Goal: Task Accomplishment & Management: Manage account settings

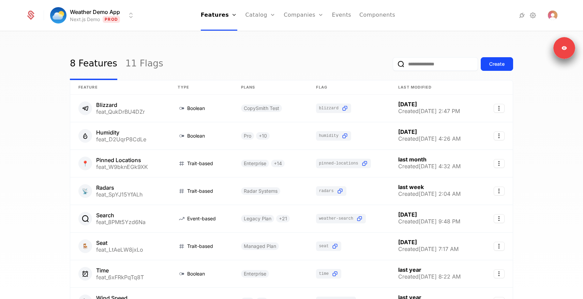
click at [256, 60] on div "8 Features 11 Flags Create" at bounding box center [291, 64] width 443 height 32
click at [262, 12] on link "Catalog" at bounding box center [260, 15] width 30 height 31
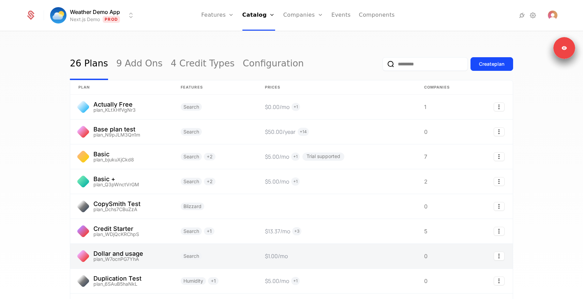
click at [149, 251] on link at bounding box center [121, 256] width 102 height 25
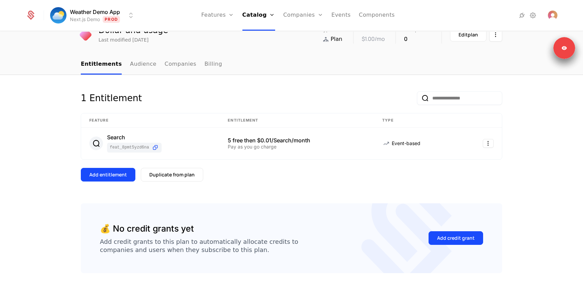
scroll to position [46, 0]
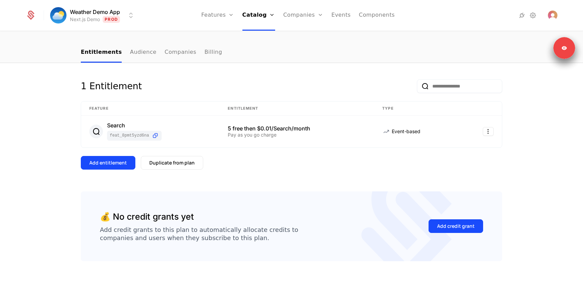
click at [299, 156] on div "Add entitlement Duplicate from plan" at bounding box center [291, 163] width 421 height 14
click at [286, 180] on div "1 Entitlement Feature Entitlement Type Search feat_8PMt5Yzd6Na 5 free then $0.0…" at bounding box center [291, 135] width 421 height 112
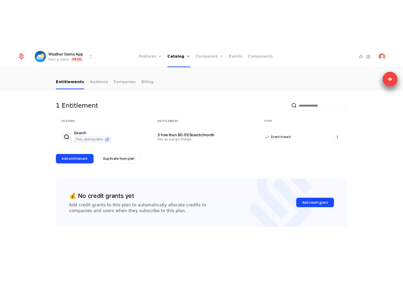
scroll to position [0, 0]
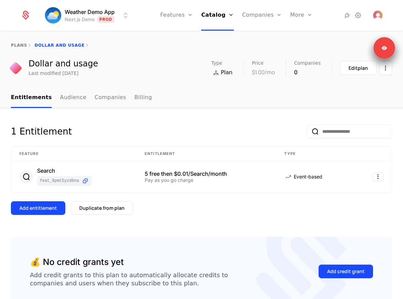
click at [235, 122] on div "1 Entitlement Feature Entitlement Type Search feat_8PMt5Yzd6Na 5 free then $0.0…" at bounding box center [201, 226] width 403 height 236
click at [218, 16] on link "Catalog" at bounding box center [217, 15] width 33 height 31
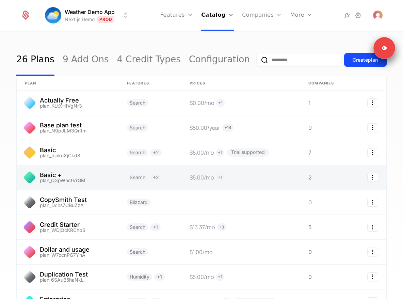
scroll to position [5, 0]
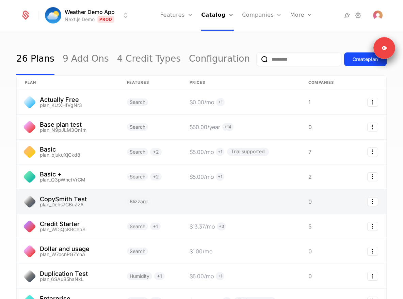
click at [189, 199] on link at bounding box center [241, 201] width 119 height 25
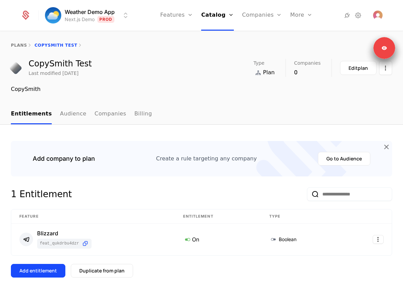
click at [246, 132] on div "Add company to plan Create a rule targeting any company Go to Audience 1 Entitl…" at bounding box center [201, 266] width 403 height 283
click at [118, 274] on div "Duplicate from plan" at bounding box center [101, 270] width 45 height 7
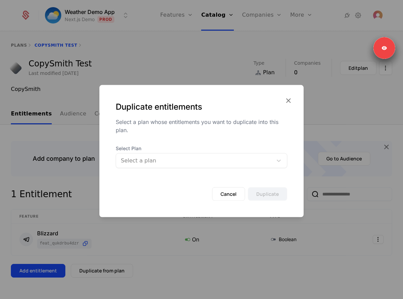
click at [201, 164] on div at bounding box center [194, 161] width 147 height 10
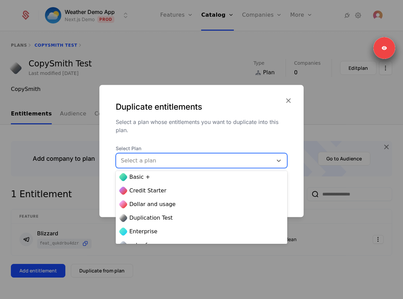
scroll to position [50, 0]
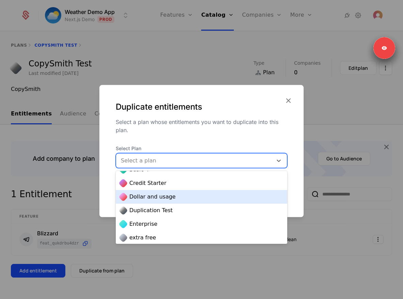
click at [191, 197] on div "Dollar and usage" at bounding box center [202, 197] width 164 height 8
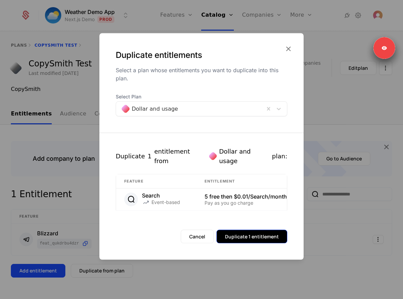
click at [263, 233] on button "Duplicate 1 entitlement" at bounding box center [252, 237] width 71 height 14
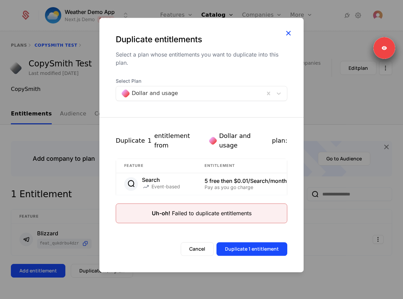
click at [290, 37] on icon "button" at bounding box center [288, 33] width 9 height 9
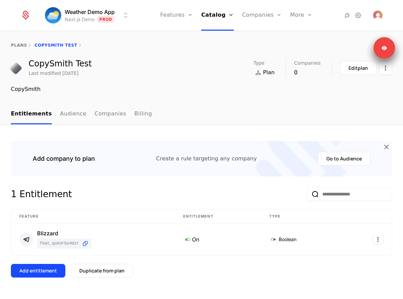
click at [260, 143] on icon at bounding box center [302, 159] width 90 height 119
click at [135, 115] on link "Billing" at bounding box center [144, 114] width 18 height 20
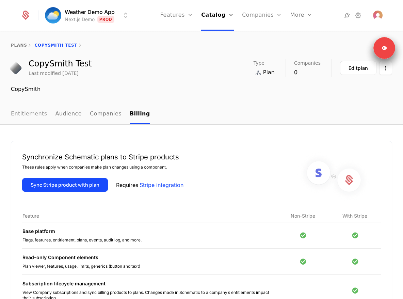
click at [34, 116] on link "Entitlements" at bounding box center [29, 114] width 36 height 20
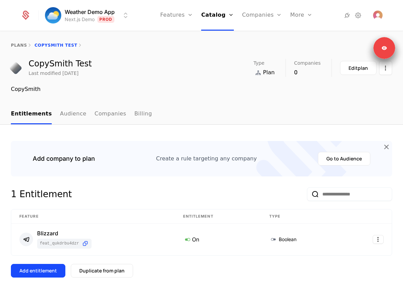
click at [142, 112] on nav "Entitlements Audience Companies Billing" at bounding box center [202, 114] width 382 height 20
click at [135, 114] on link "Billing" at bounding box center [144, 114] width 18 height 20
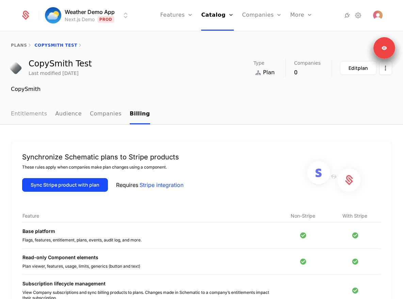
click at [28, 113] on link "Entitlements" at bounding box center [29, 114] width 36 height 20
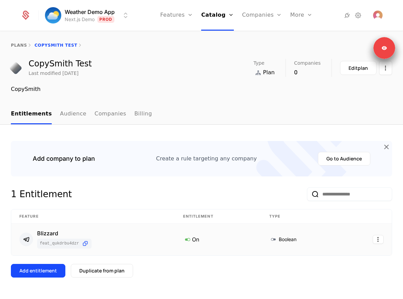
click at [144, 242] on div "Blizzard feat_QukDrBU4DZr" at bounding box center [93, 240] width 148 height 18
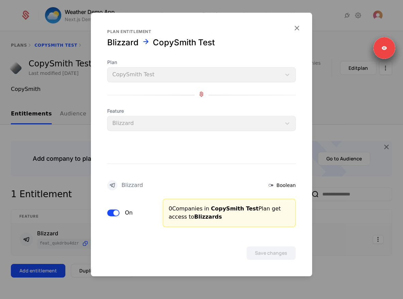
click at [73, 141] on div at bounding box center [201, 149] width 403 height 299
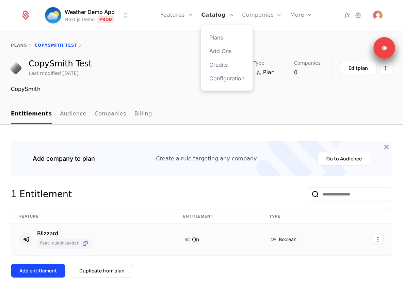
click at [217, 18] on link "Catalog" at bounding box center [217, 15] width 33 height 31
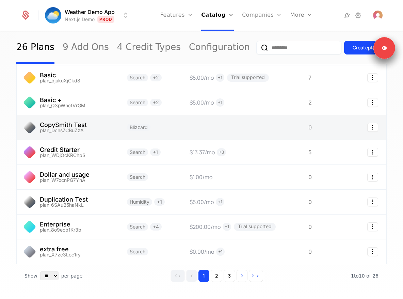
scroll to position [79, 0]
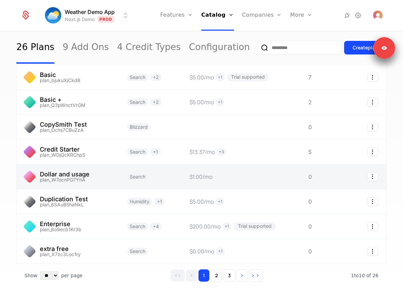
click at [176, 178] on link at bounding box center [150, 177] width 63 height 25
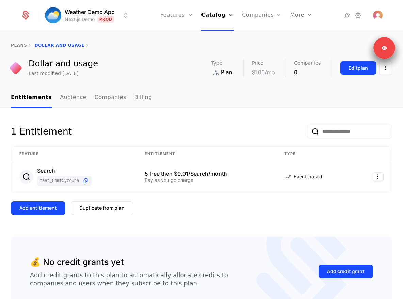
click at [354, 68] on div "Edit plan" at bounding box center [358, 68] width 19 height 7
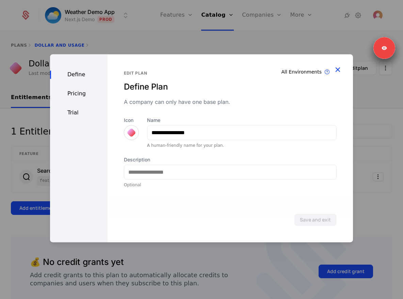
click at [341, 72] on icon "button" at bounding box center [338, 69] width 9 height 9
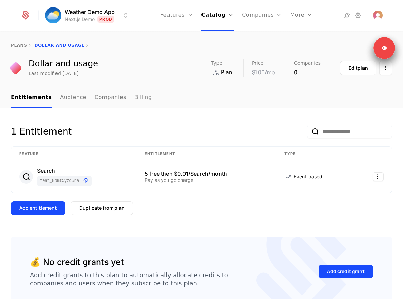
click at [139, 102] on link "Billing" at bounding box center [144, 98] width 18 height 20
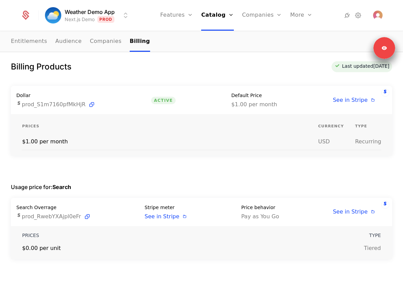
scroll to position [17, 0]
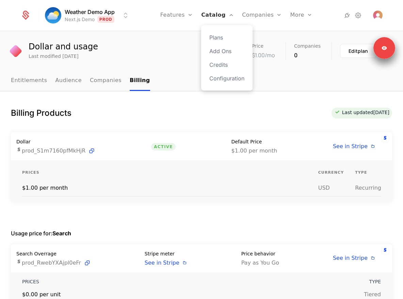
click at [212, 15] on link "Catalog" at bounding box center [217, 15] width 33 height 31
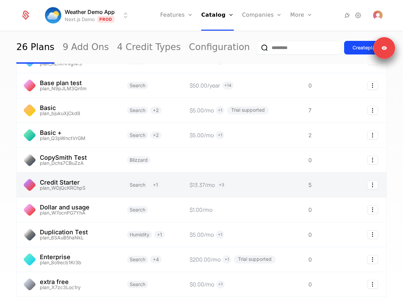
scroll to position [46, 0]
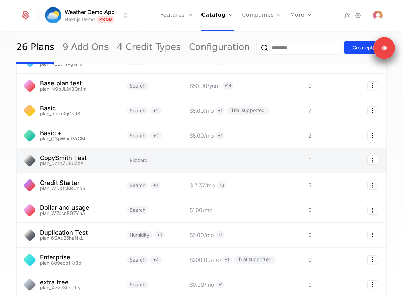
click at [185, 161] on link at bounding box center [241, 160] width 119 height 25
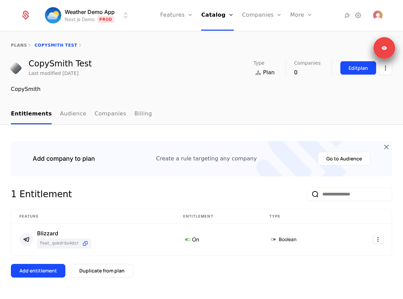
click at [356, 71] on div "Edit plan" at bounding box center [358, 68] width 19 height 7
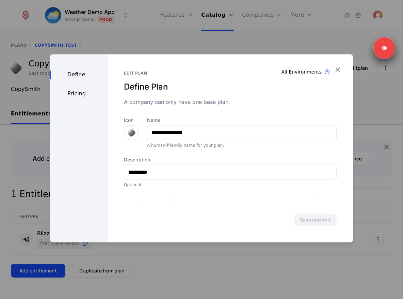
click at [79, 98] on div "Define Pricing" at bounding box center [79, 148] width 58 height 188
click at [79, 95] on div "Pricing" at bounding box center [79, 94] width 58 height 8
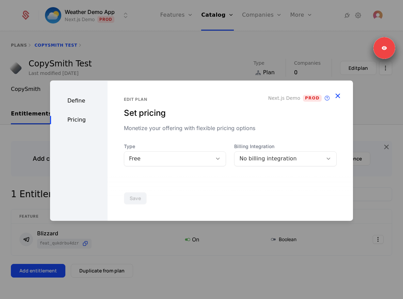
click at [339, 96] on icon "button" at bounding box center [338, 95] width 9 height 9
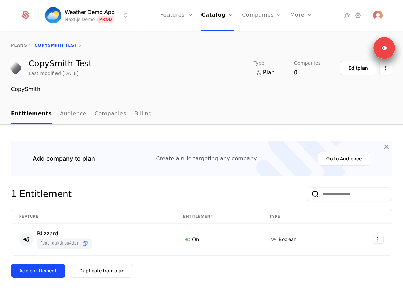
click at [176, 153] on div "Add company to plan Create a rule targeting any company Go to Audience" at bounding box center [202, 159] width 360 height 14
click at [135, 109] on link "Billing" at bounding box center [144, 114] width 18 height 20
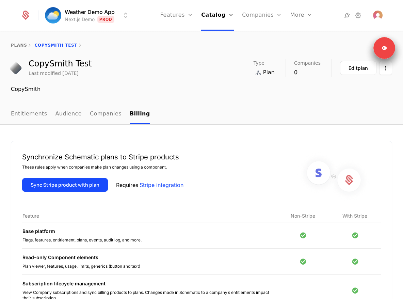
click at [184, 139] on div "Synchronize Schematic plans to Stripe products These rules apply when companies…" at bounding box center [201, 288] width 403 height 327
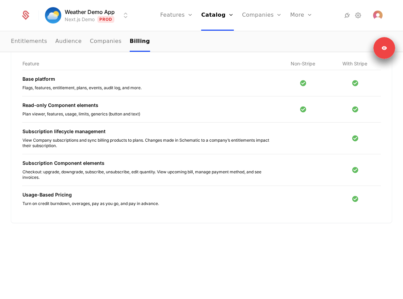
scroll to position [51, 0]
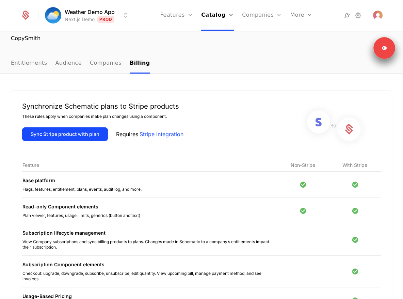
click at [146, 87] on div "Synchronize Schematic plans to Stripe products These rules apply when companies…" at bounding box center [201, 237] width 403 height 327
click at [40, 68] on link "Entitlements" at bounding box center [29, 63] width 36 height 20
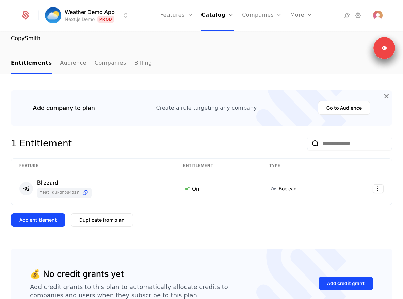
click at [249, 134] on div "Add company to plan Create a rule targeting any company Go to Audience 1 Entitl…" at bounding box center [202, 215] width 382 height 250
click at [216, 13] on link "Catalog" at bounding box center [217, 15] width 33 height 31
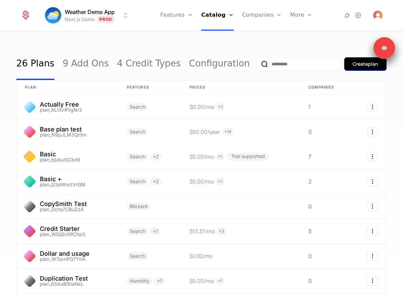
click at [361, 68] on button "Create plan" at bounding box center [366, 64] width 43 height 14
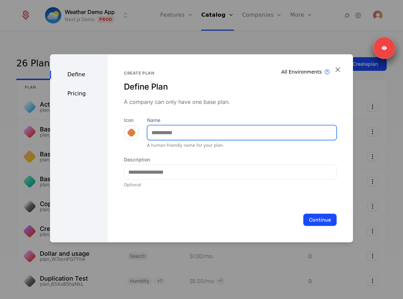
click at [166, 133] on input "Name" at bounding box center [242, 132] width 189 height 14
click at [160, 135] on input "*********" at bounding box center [242, 132] width 189 height 14
type input "**********"
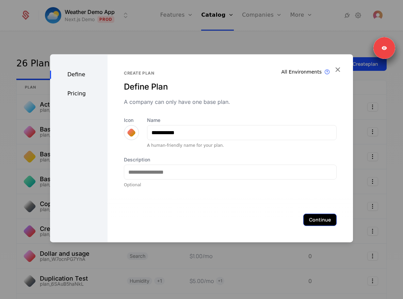
click at [319, 217] on button "Continue" at bounding box center [320, 220] width 33 height 12
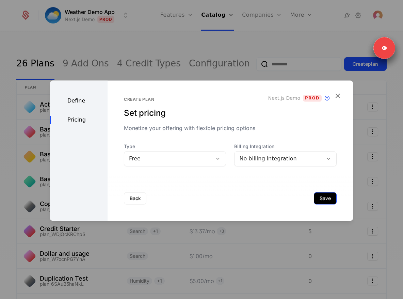
click at [327, 202] on button "Save" at bounding box center [325, 198] width 23 height 12
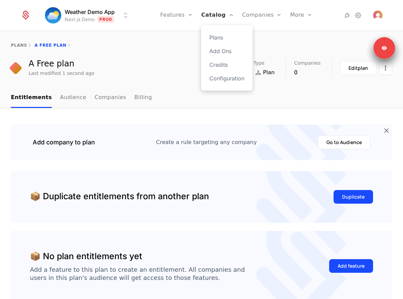
click at [211, 7] on link "Catalog" at bounding box center [217, 15] width 33 height 31
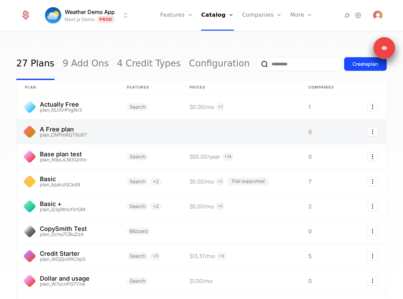
click at [215, 126] on link at bounding box center [241, 132] width 119 height 25
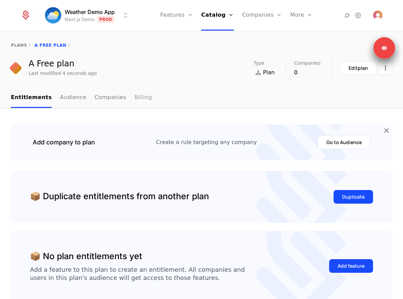
click at [135, 100] on link "Billing" at bounding box center [144, 98] width 18 height 20
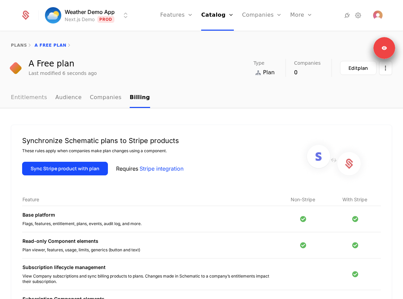
click at [20, 102] on link "Entitlements" at bounding box center [29, 98] width 36 height 20
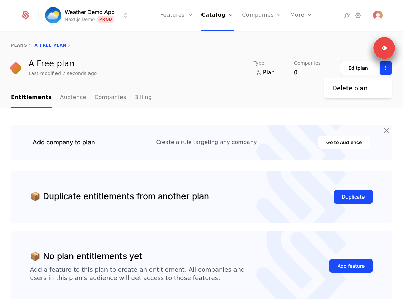
click at [385, 66] on html "Weather Demo App Next.js Demo Prod Features Features Flags Catalog Plans Add On…" at bounding box center [201, 149] width 403 height 299
click at [354, 88] on div "Delete plan" at bounding box center [350, 88] width 35 height 10
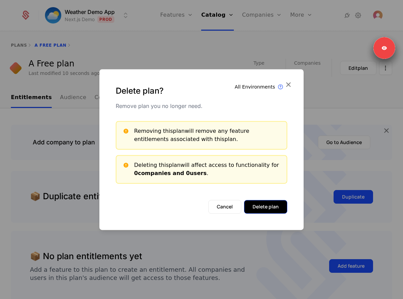
click at [273, 207] on button "Delete plan" at bounding box center [265, 207] width 43 height 14
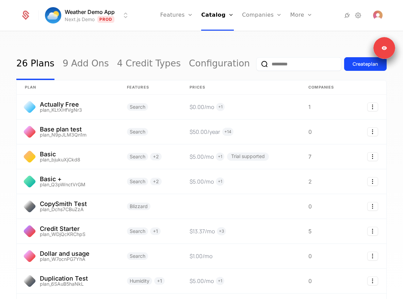
click at [183, 43] on div "26 Plans 9 Add Ons 4 Credit Types Configuration Create plan plan Features Price…" at bounding box center [201, 168] width 403 height 272
click at [226, 43] on div "26 Plans 9 Add Ons 4 Credit Types Configuration Create plan plan Features Price…" at bounding box center [201, 168] width 403 height 272
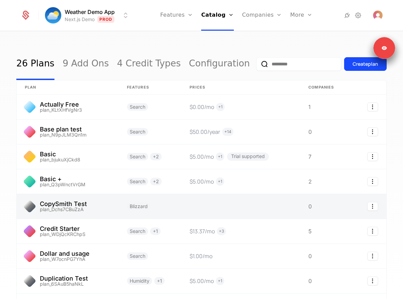
click at [212, 214] on link at bounding box center [241, 206] width 119 height 25
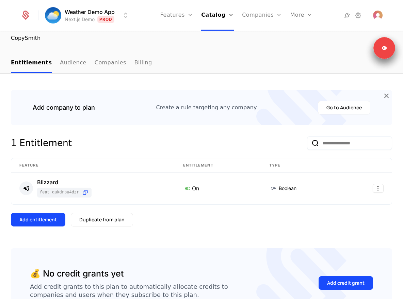
scroll to position [50, 0]
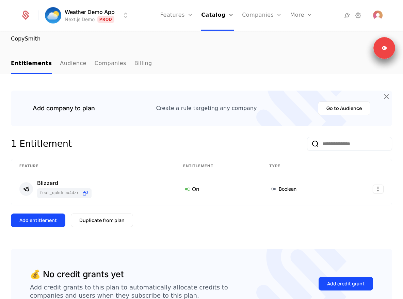
click at [212, 143] on div "1 Entitlement" at bounding box center [202, 148] width 382 height 22
click at [379, 14] on img "Open user button" at bounding box center [378, 16] width 10 height 10
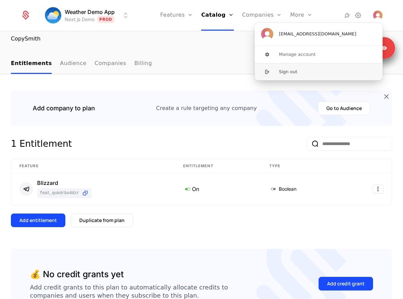
click at [321, 68] on button "Sign out" at bounding box center [319, 71] width 129 height 17
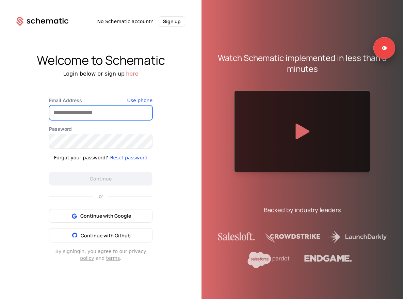
click at [105, 106] on input "Email Address" at bounding box center [100, 113] width 103 height 14
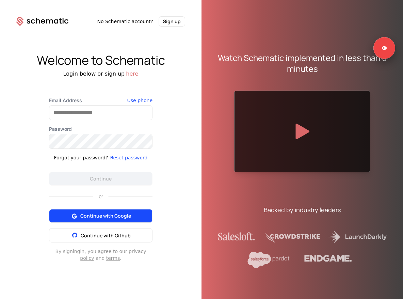
click at [110, 218] on button "Continue with Google" at bounding box center [101, 216] width 104 height 14
